Goal: Task Accomplishment & Management: Manage account settings

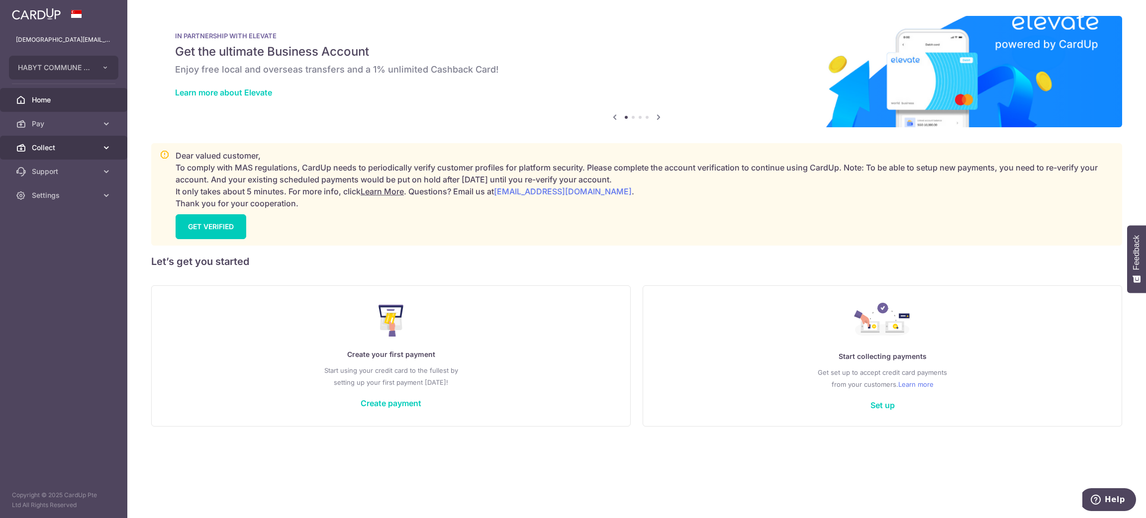
drag, startPoint x: 0, startPoint y: 0, endPoint x: 80, endPoint y: 146, distance: 166.5
click at [80, 146] on span "Collect" at bounding box center [65, 148] width 66 height 10
click at [67, 171] on span "Dashboard" at bounding box center [65, 172] width 66 height 10
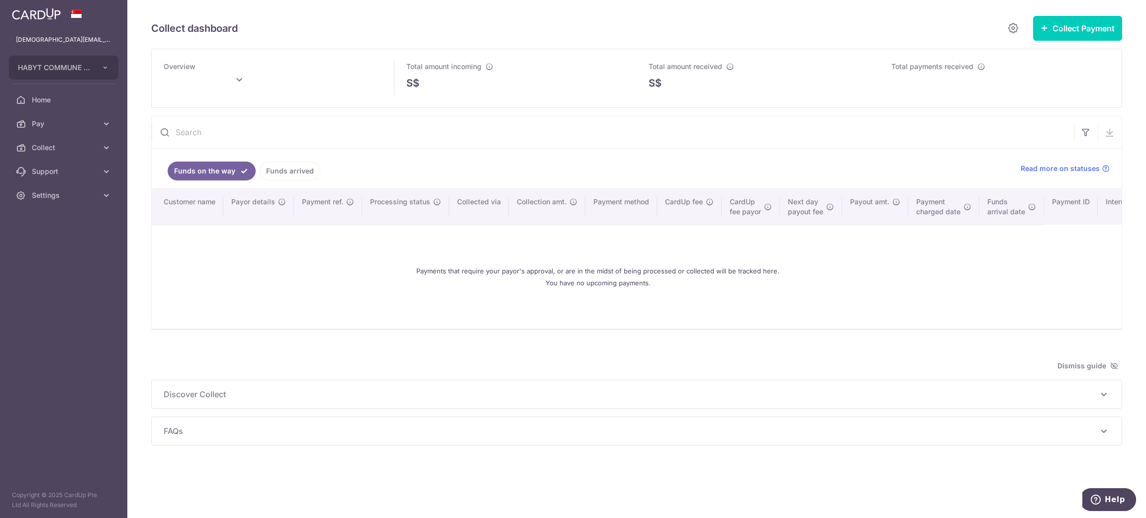
click at [295, 167] on link "Funds arrived" at bounding box center [290, 171] width 61 height 19
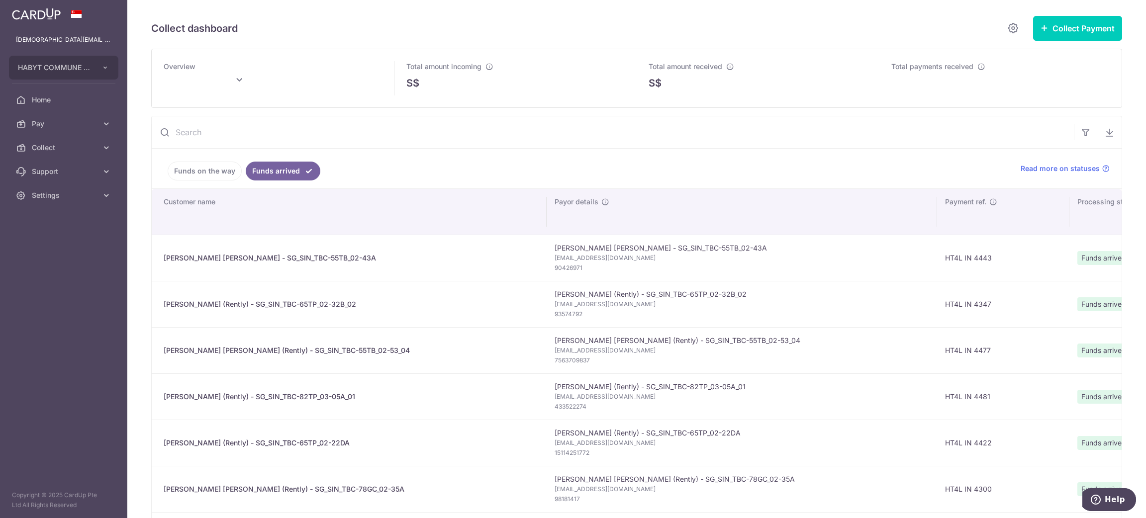
click at [217, 171] on link "Funds on the way" at bounding box center [205, 171] width 74 height 19
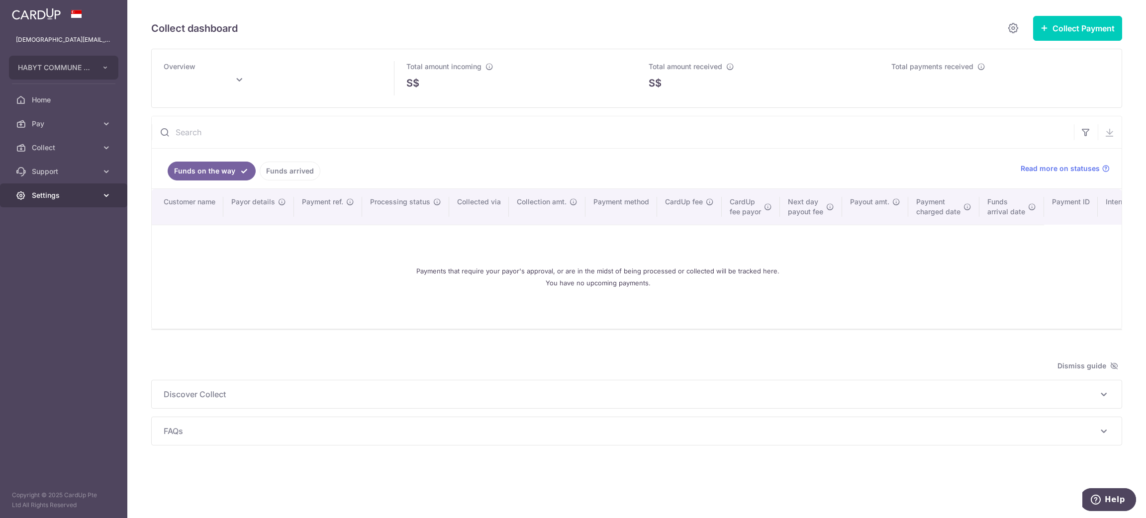
click at [94, 201] on link "Settings" at bounding box center [63, 196] width 127 height 24
click at [59, 243] on span "Logout" at bounding box center [65, 243] width 66 height 10
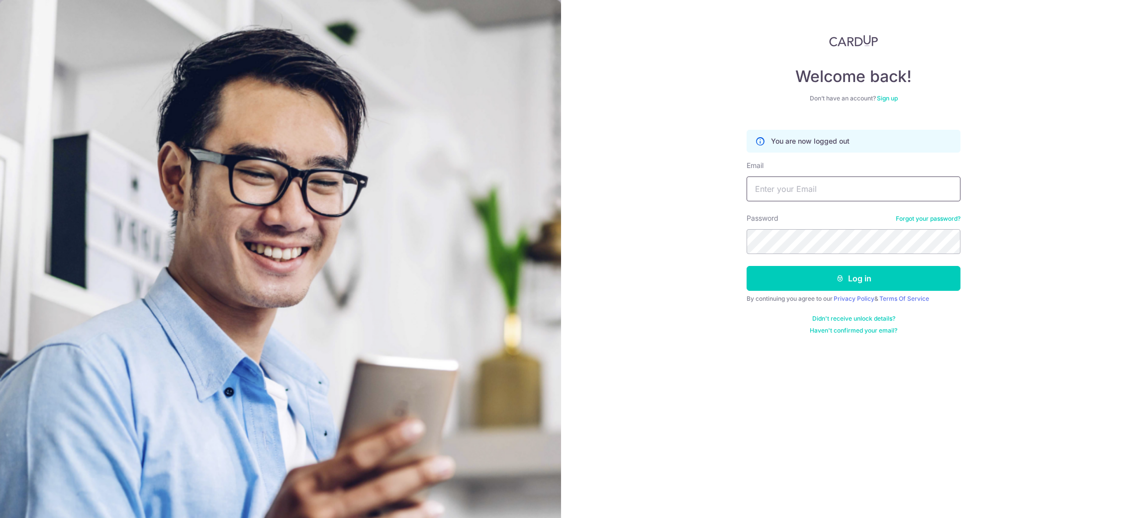
click at [783, 191] on input "Email" at bounding box center [854, 189] width 214 height 25
click at [825, 187] on input "[DEMOGRAPHIC_DATA][EMAIL_ADDRESS][DOMAIN_NAME]" at bounding box center [854, 189] width 214 height 25
type input "[DEMOGRAPHIC_DATA][EMAIL_ADDRESS][DOMAIN_NAME]"
click at [864, 277] on button "Log in" at bounding box center [854, 278] width 214 height 25
